Goal: Use online tool/utility: Use online tool/utility

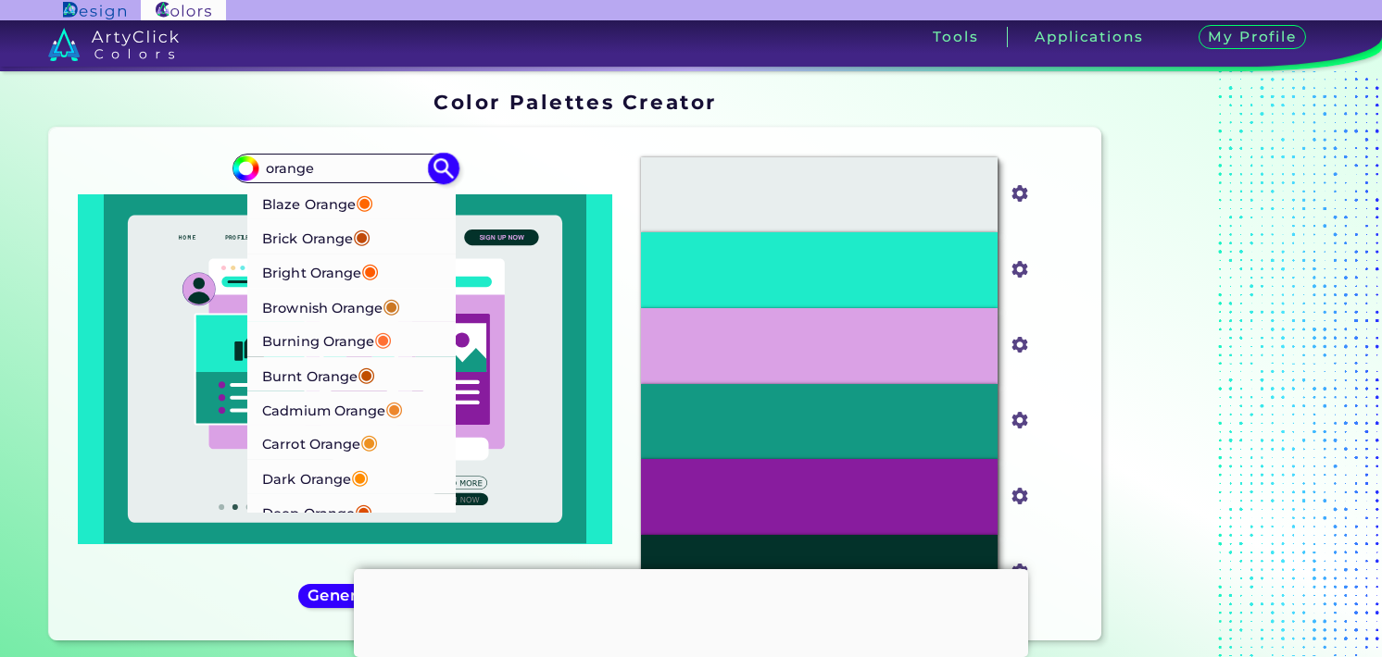
scroll to position [93, 0]
type input "orange"
click at [330, 418] on p "Carrot Orange ◉" at bounding box center [321, 410] width 116 height 34
type input "#ed9121"
type input "#ED9121"
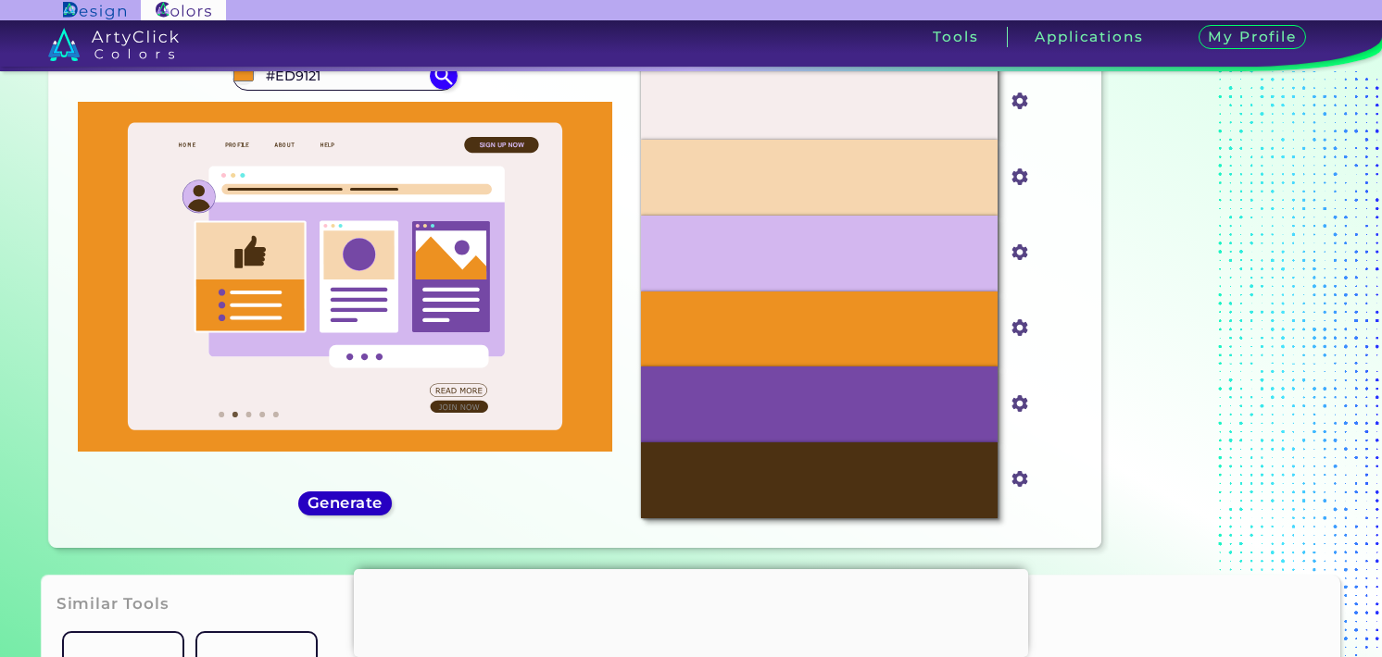
click at [344, 508] on h5 "Generate" at bounding box center [344, 503] width 71 height 15
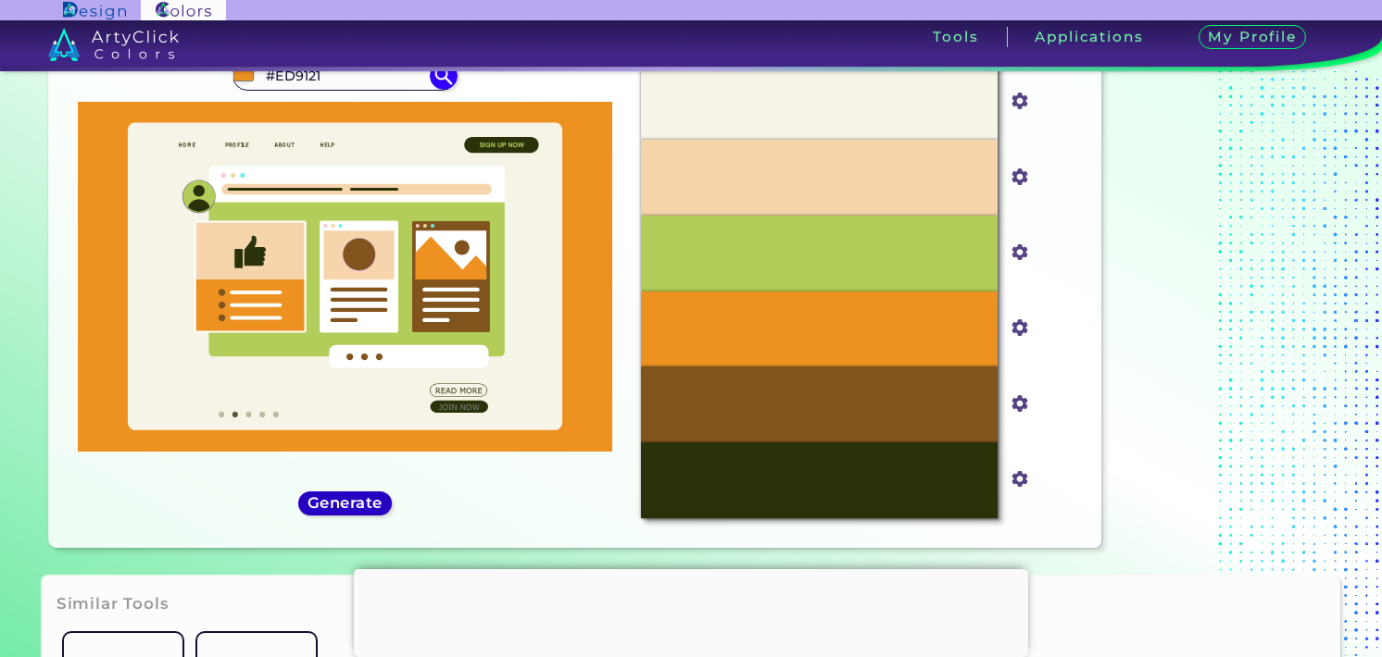
click at [345, 506] on h5 "Generate" at bounding box center [345, 503] width 76 height 16
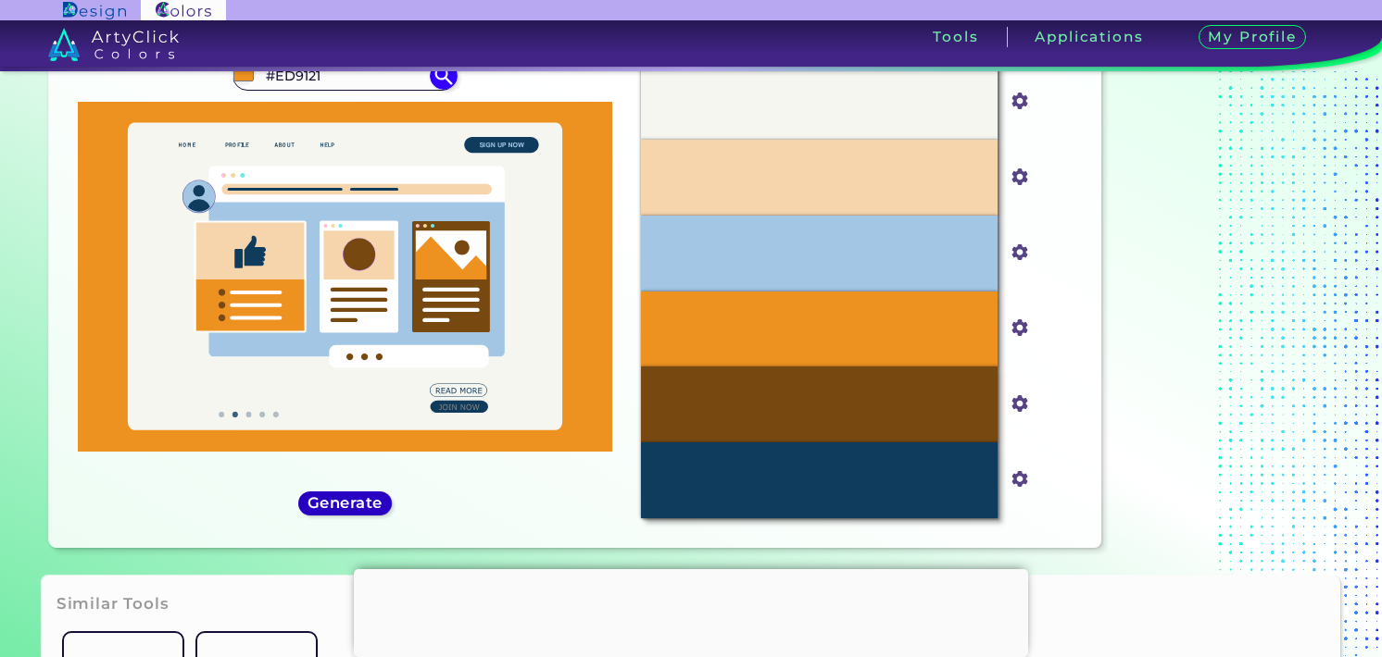
click at [345, 506] on h5 "Generate" at bounding box center [345, 503] width 68 height 14
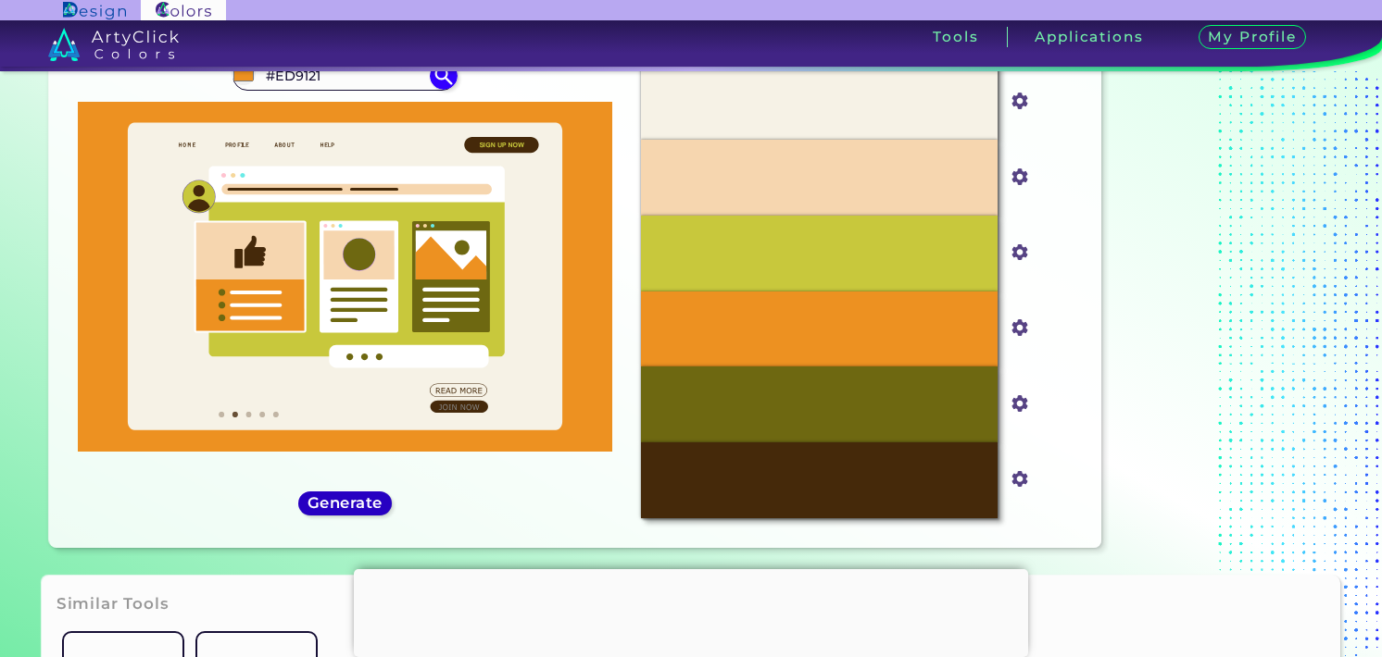
click at [347, 505] on h5 "Generate" at bounding box center [344, 503] width 69 height 14
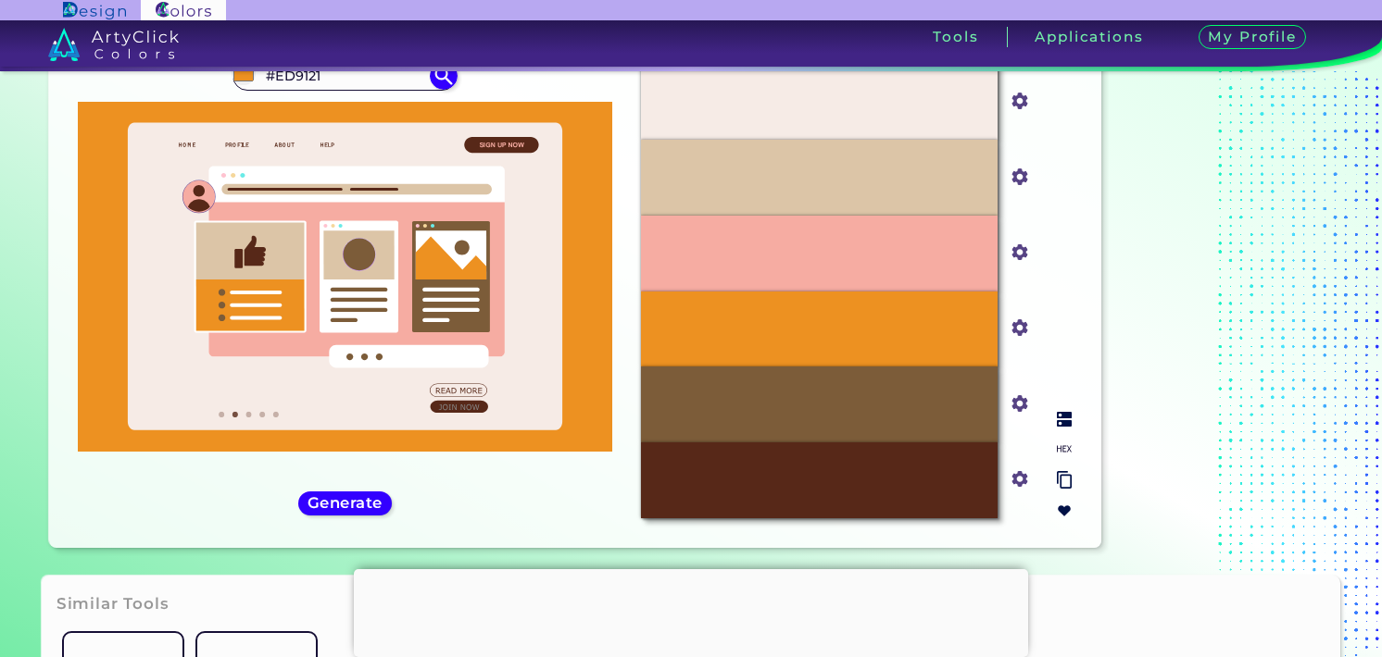
click at [870, 242] on div "#F6ACA2" at bounding box center [819, 254] width 357 height 76
click at [1063, 447] on img at bounding box center [1064, 449] width 15 height 15
drag, startPoint x: 867, startPoint y: 251, endPoint x: 785, endPoint y: 249, distance: 81.5
click at [785, 249] on div "#F6ACA2" at bounding box center [819, 254] width 357 height 76
copy p "#F6ACA2"
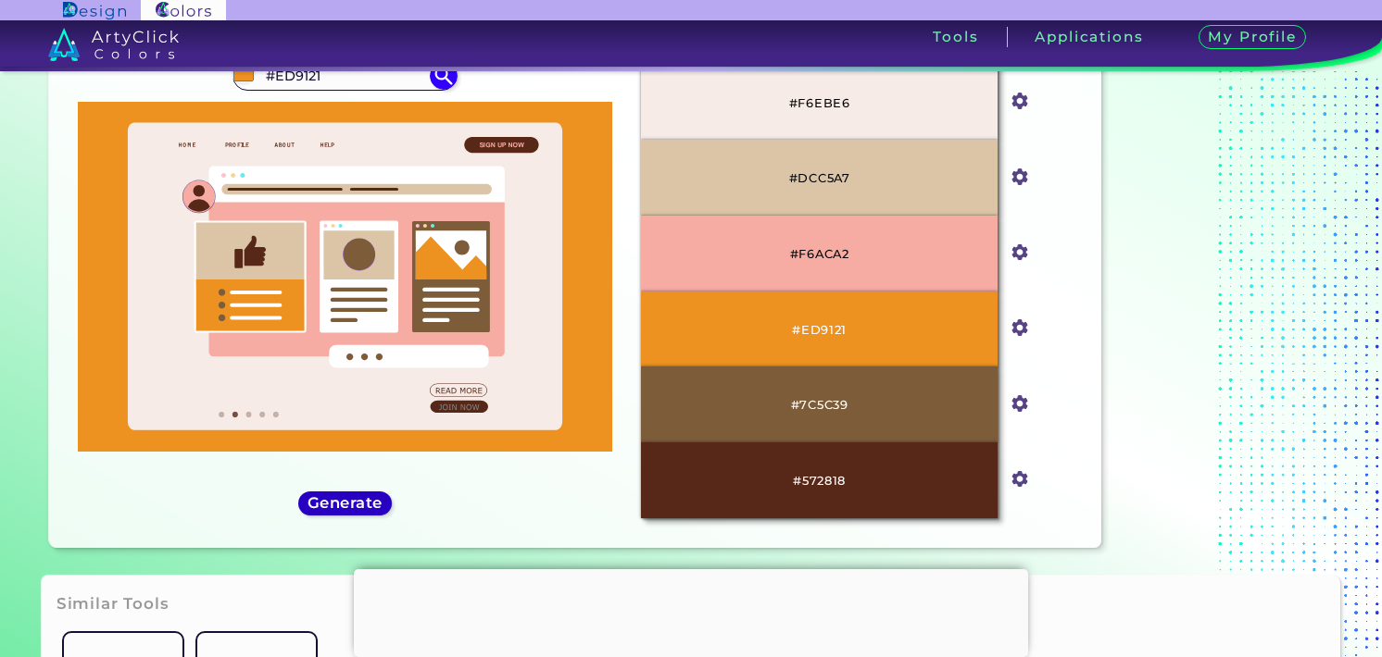
click at [333, 508] on h5 "Generate" at bounding box center [345, 503] width 74 height 15
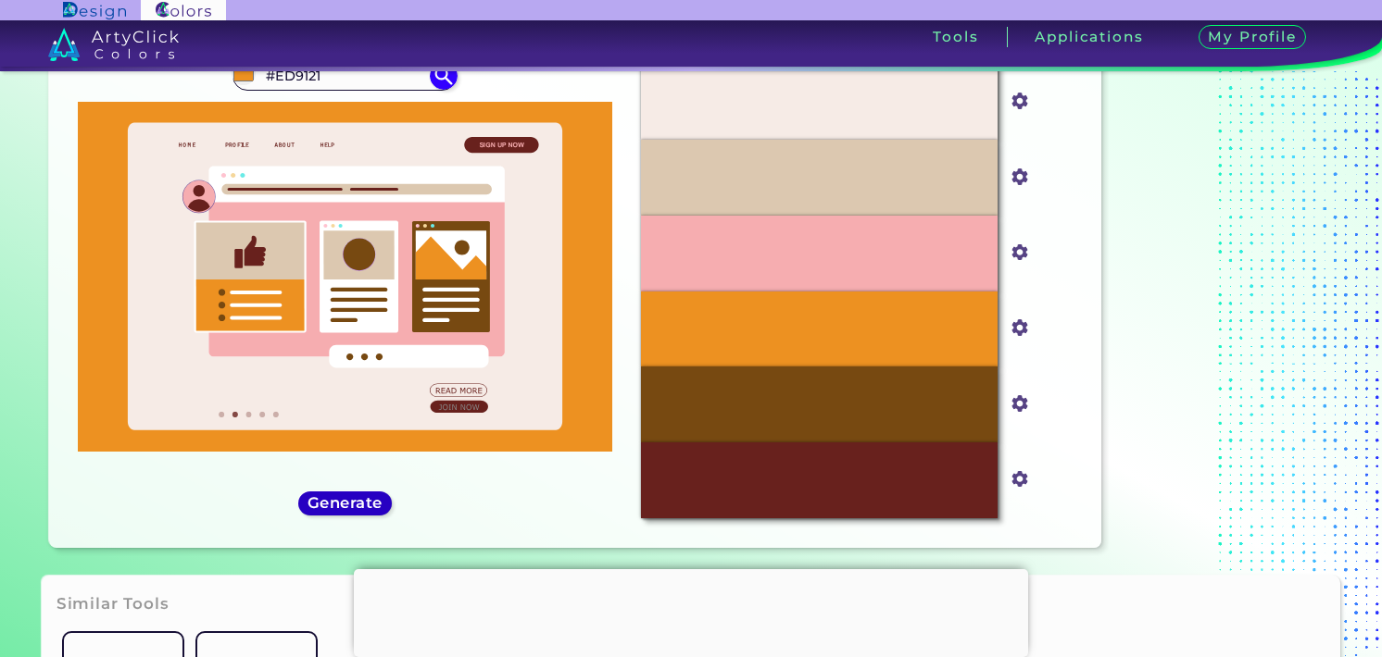
click at [326, 507] on h5 "Generate" at bounding box center [345, 503] width 79 height 16
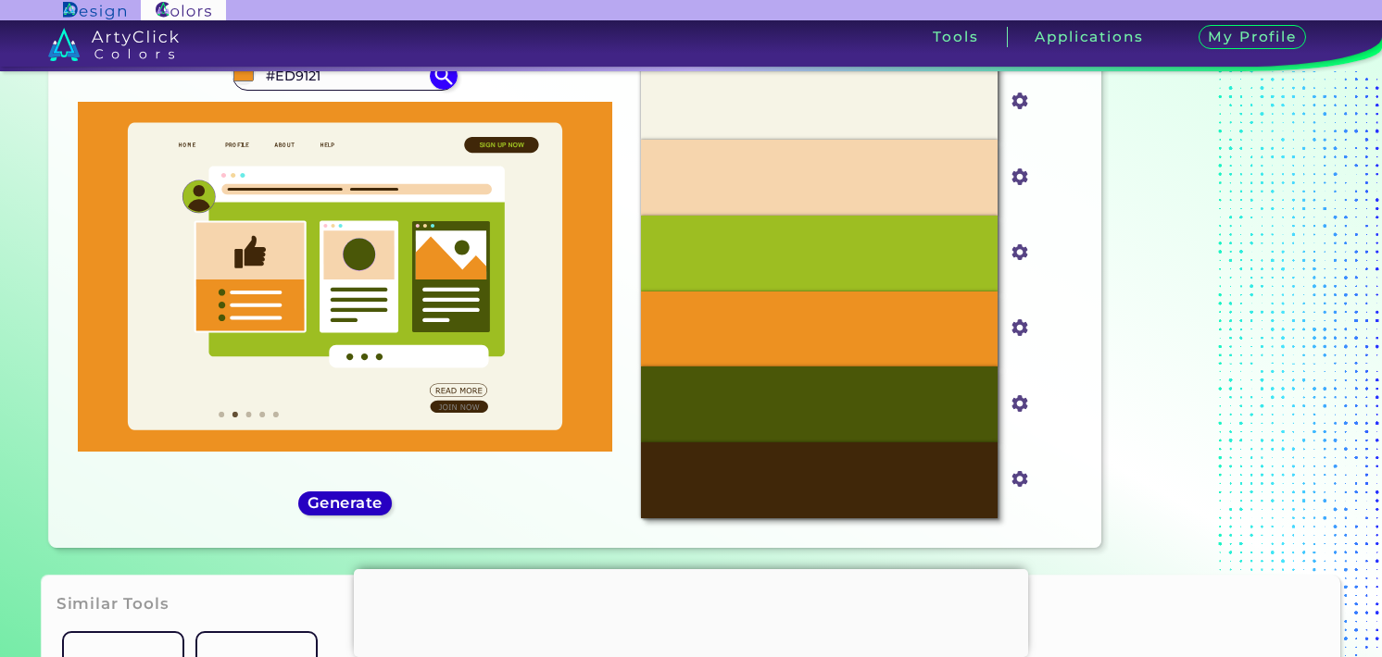
click at [326, 507] on h5 "Generate" at bounding box center [345, 503] width 69 height 14
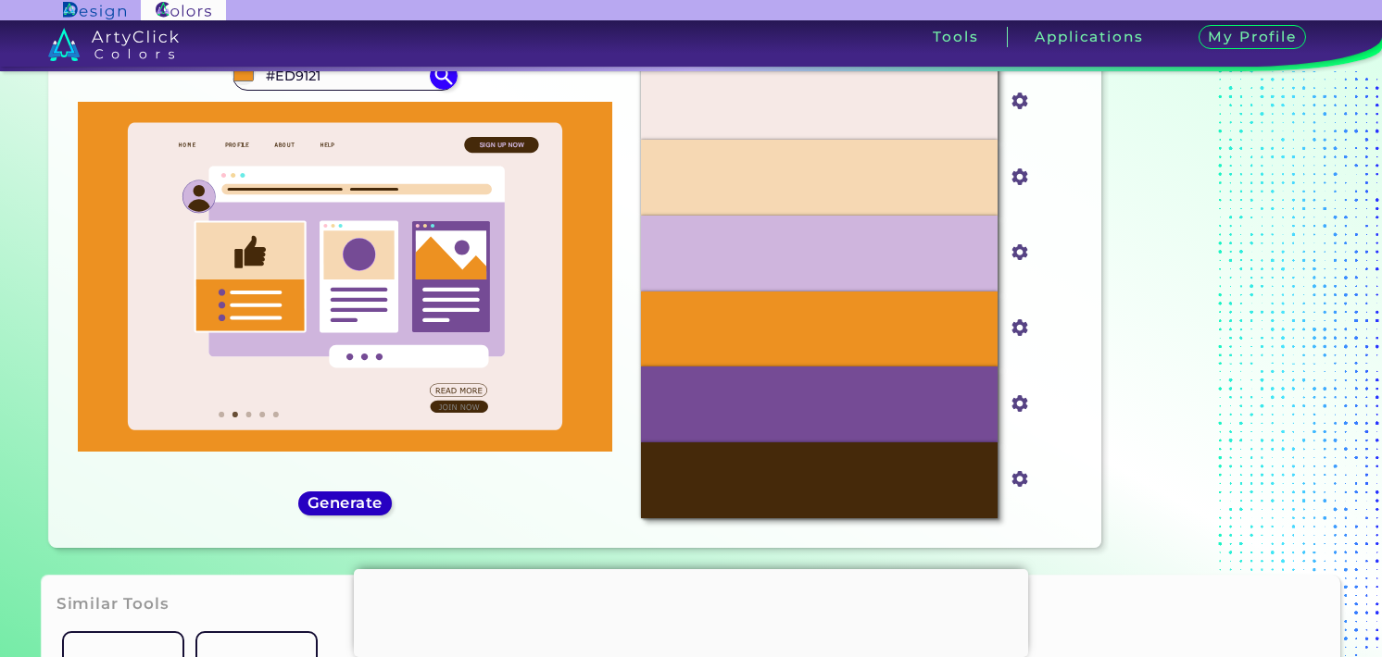
click at [326, 505] on h5 "Generate" at bounding box center [344, 503] width 69 height 14
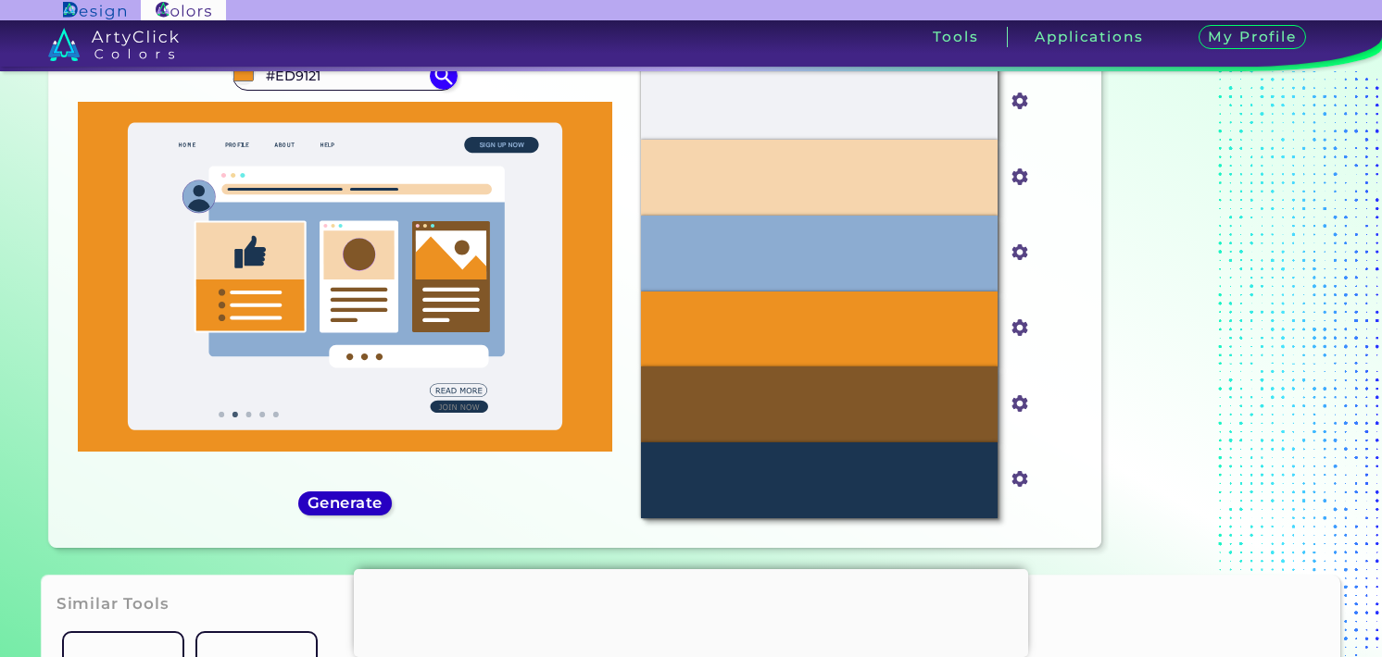
click at [328, 502] on h5 "Generate" at bounding box center [345, 503] width 70 height 14
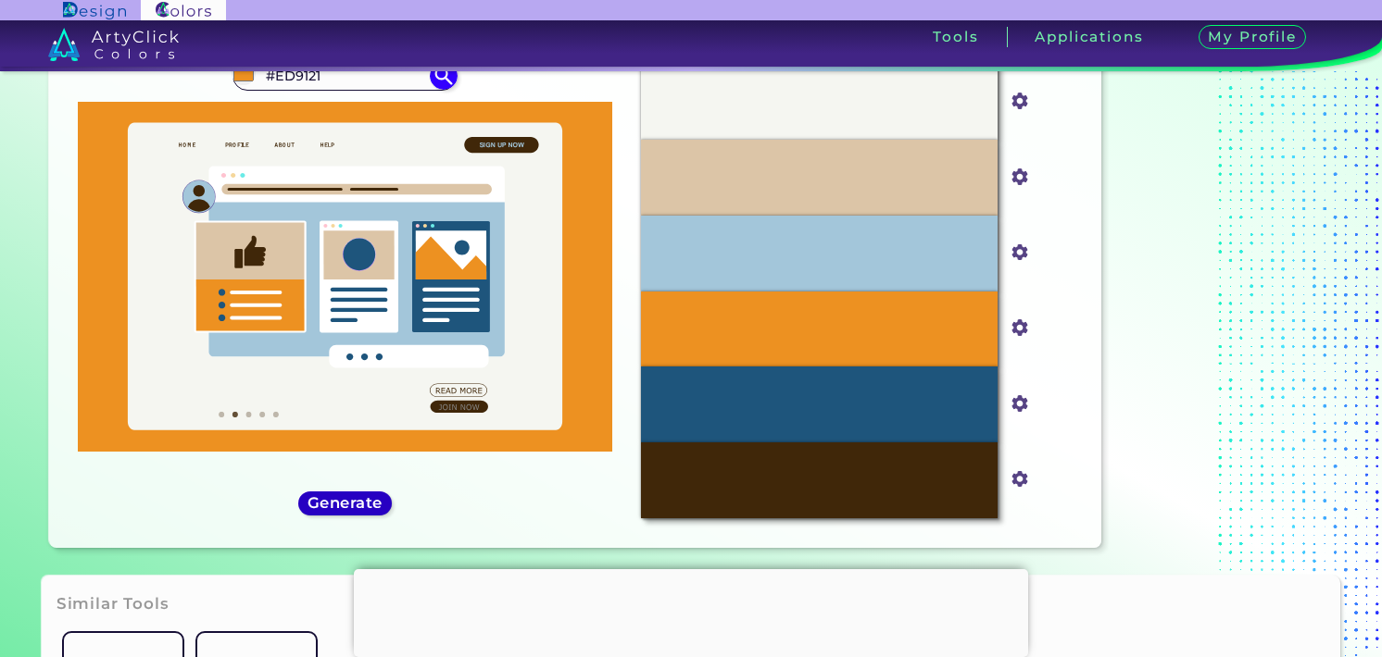
click at [328, 502] on h5 "Generate" at bounding box center [344, 503] width 70 height 15
